Goal: Task Accomplishment & Management: Manage account settings

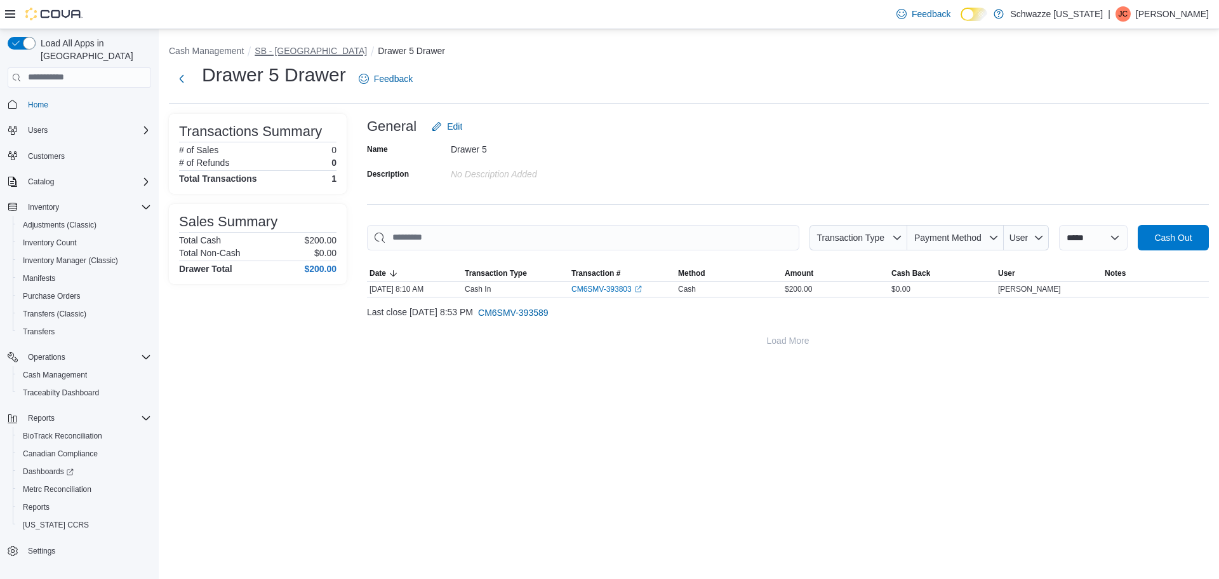
click at [292, 53] on button "SB - [GEOGRAPHIC_DATA]" at bounding box center [311, 51] width 112 height 10
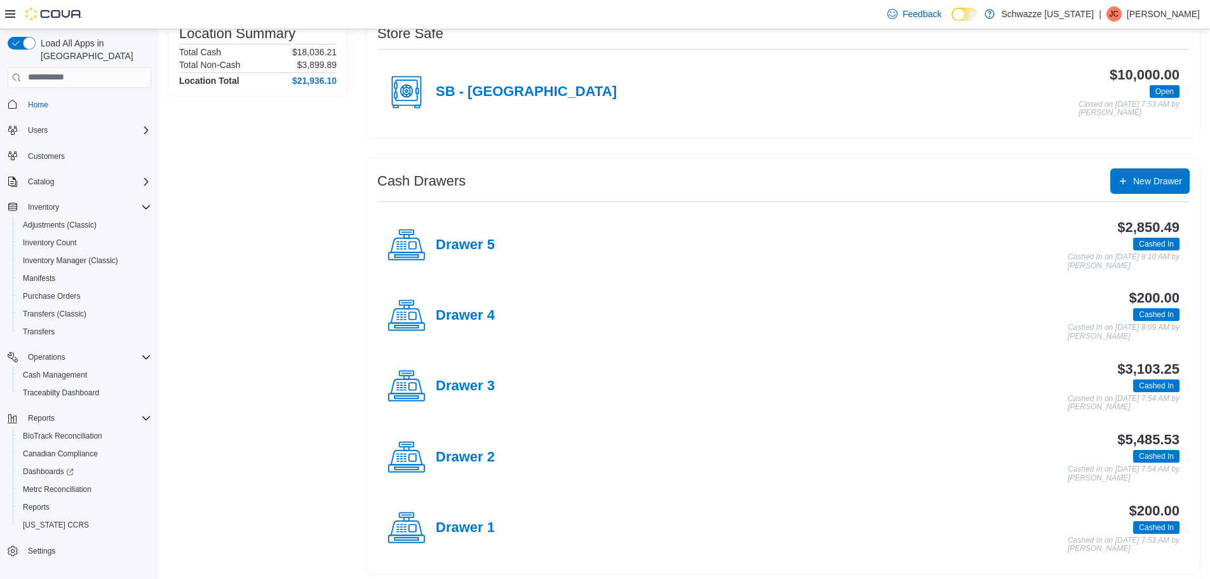
scroll to position [123, 0]
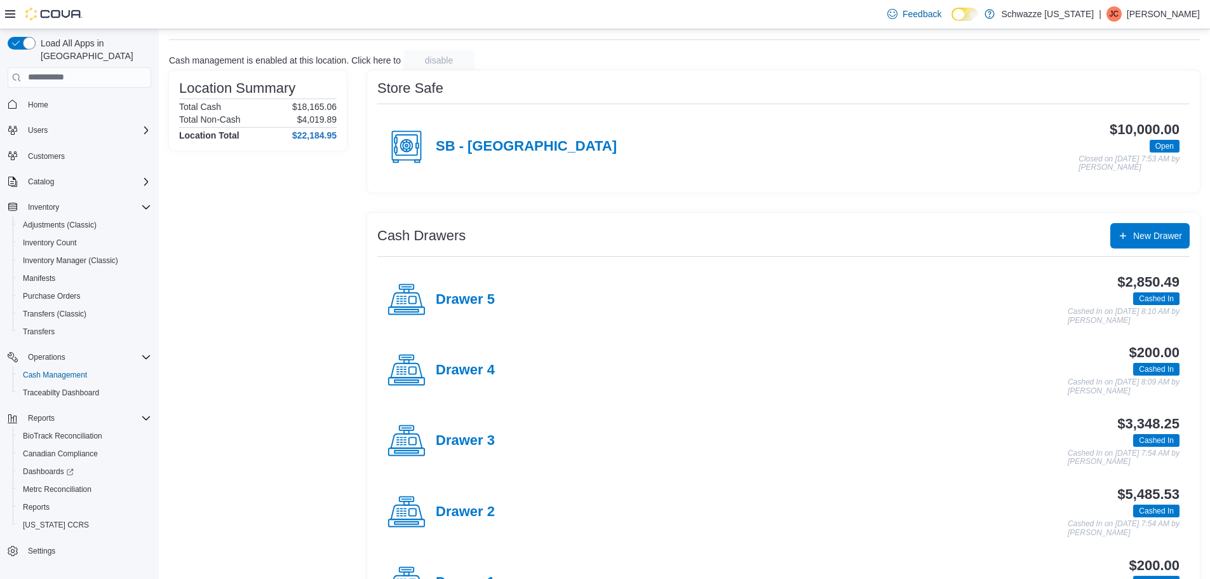
scroll to position [123, 0]
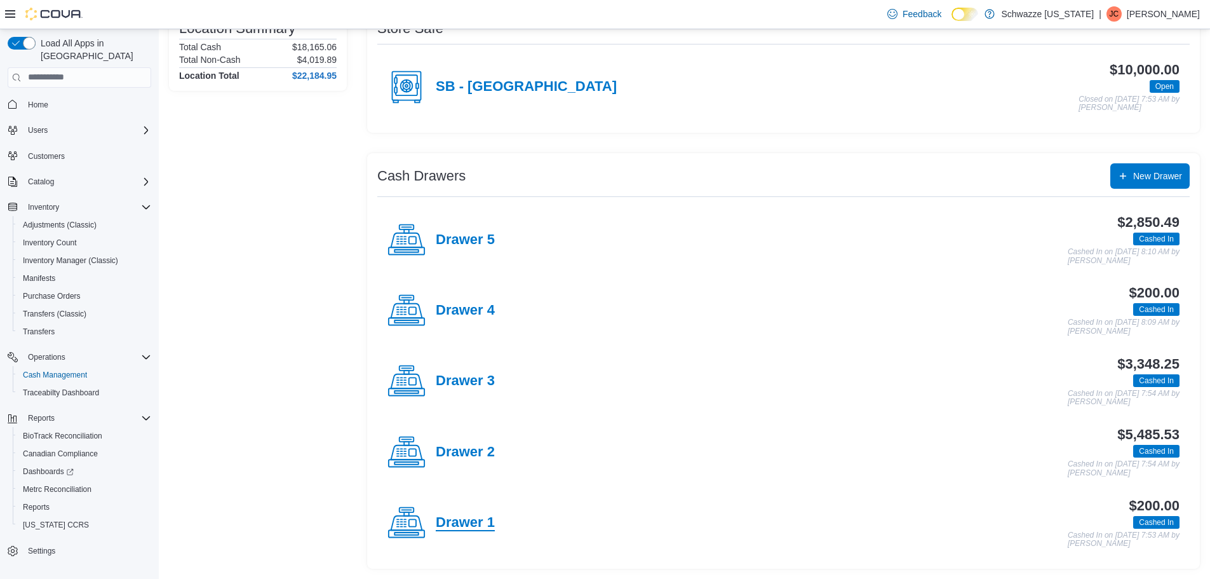
click at [461, 526] on h4 "Drawer 1" at bounding box center [465, 522] width 59 height 17
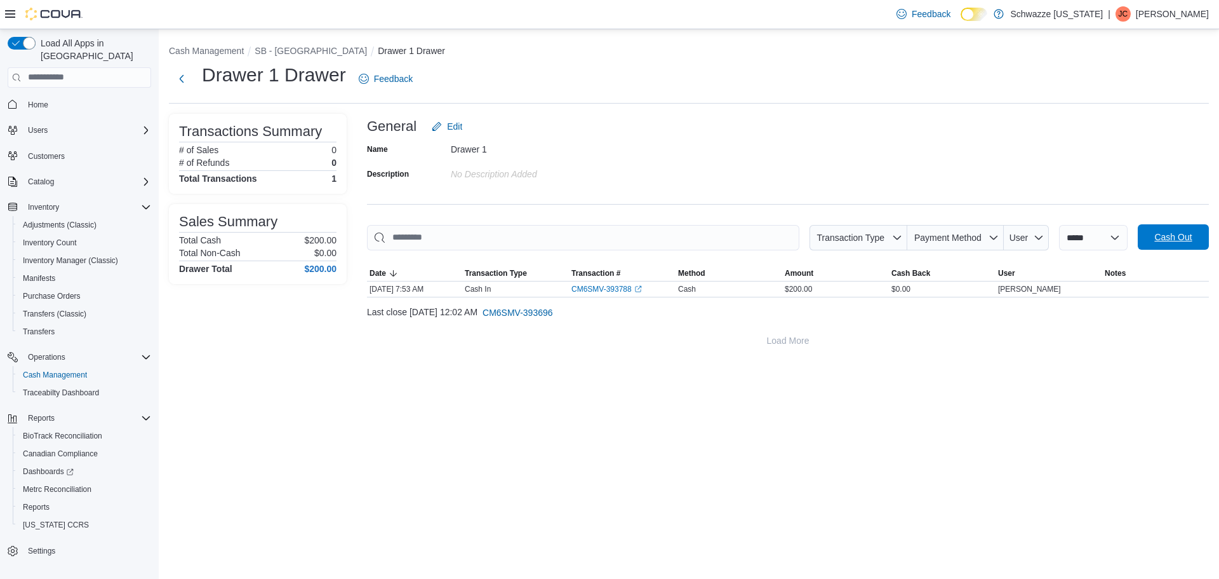
click at [1188, 242] on span "Cash Out" at bounding box center [1173, 237] width 37 height 13
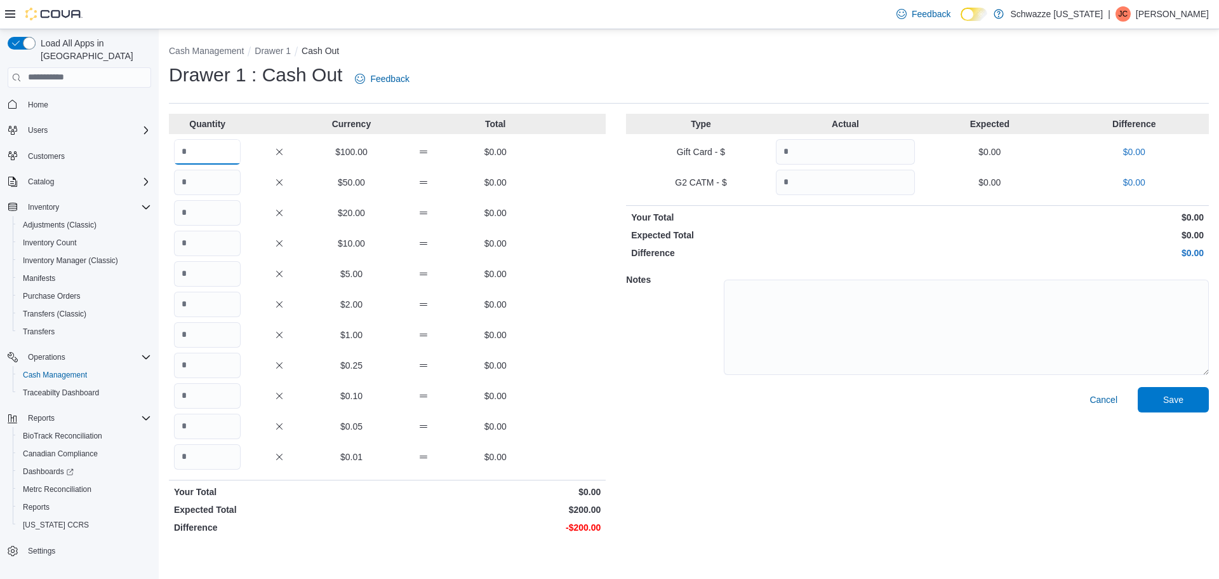
click at [211, 158] on input "Quantity" at bounding box center [207, 151] width 67 height 25
type input "*"
click at [1152, 400] on span "Save" at bounding box center [1174, 398] width 56 height 25
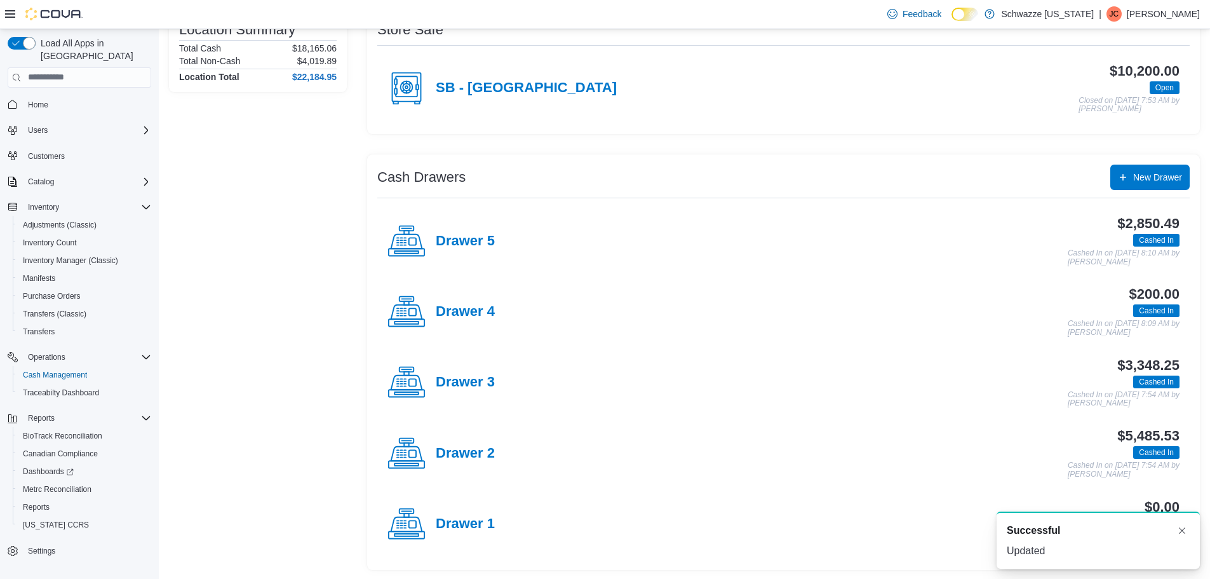
scroll to position [123, 0]
click at [485, 309] on h4 "Drawer 4" at bounding box center [465, 310] width 59 height 17
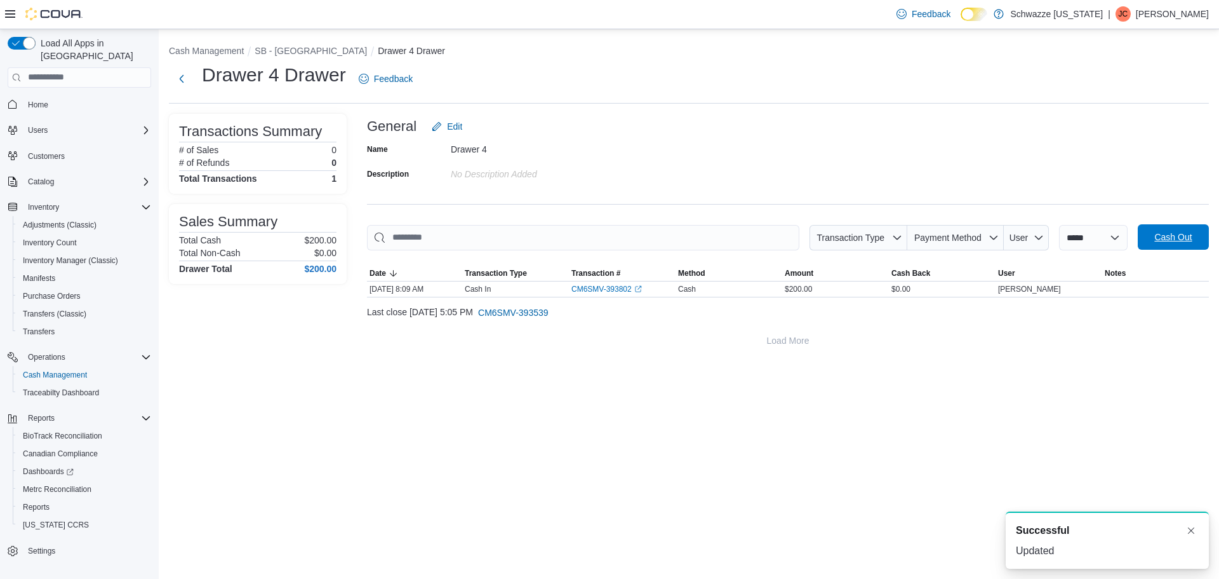
click at [1148, 229] on span "Cash Out" at bounding box center [1174, 236] width 56 height 25
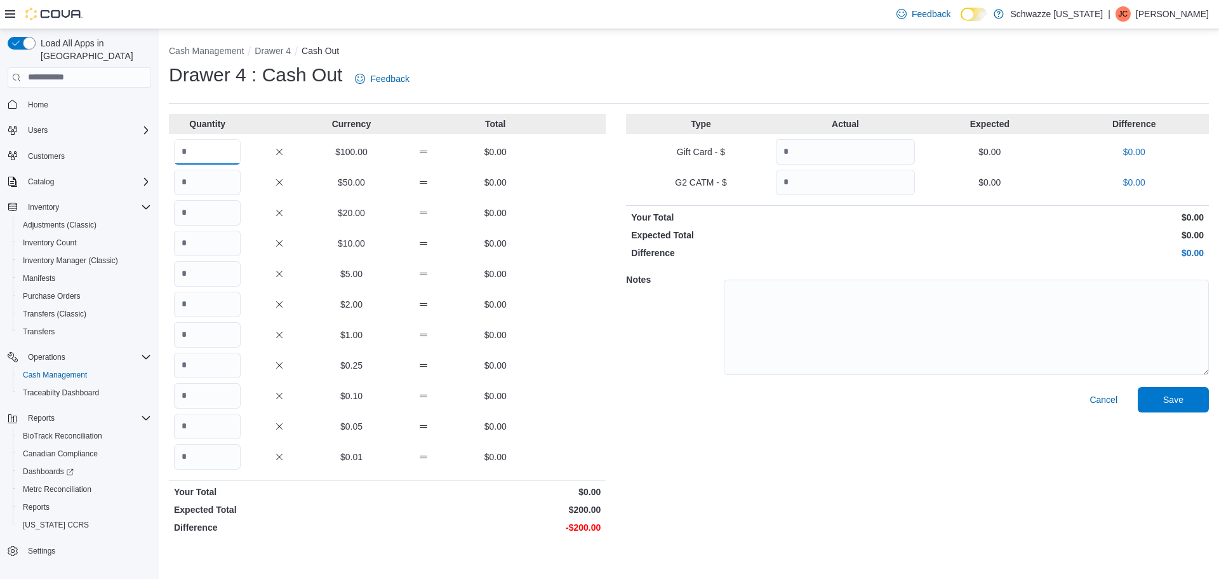
click at [218, 148] on input "Quantity" at bounding box center [207, 151] width 67 height 25
type input "*"
click at [1192, 407] on span "Save" at bounding box center [1174, 398] width 56 height 25
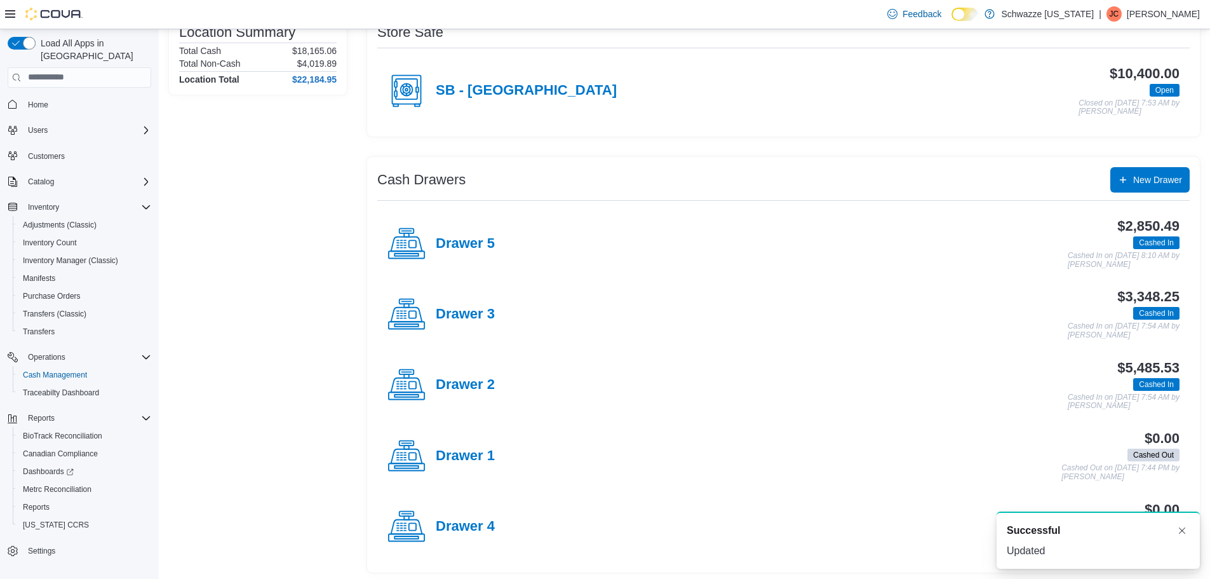
scroll to position [123, 0]
